Goal: Entertainment & Leisure: Browse casually

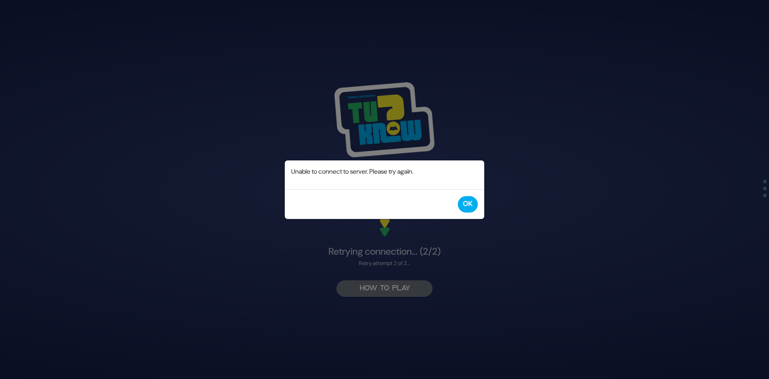
click at [389, 290] on div "Error Unable to connect to server. Please try again. OK" at bounding box center [384, 189] width 769 height 379
click at [465, 207] on button "OK" at bounding box center [468, 204] width 20 height 16
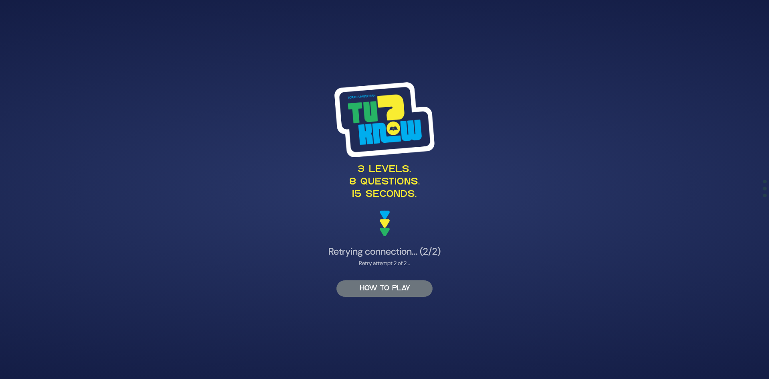
click at [404, 286] on button "HOW TO PLAY" at bounding box center [384, 288] width 96 height 16
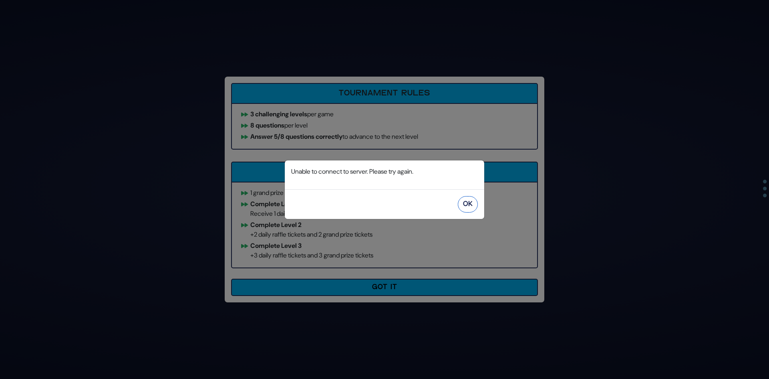
click at [467, 206] on button "OK" at bounding box center [468, 204] width 20 height 16
